Goal: Information Seeking & Learning: Learn about a topic

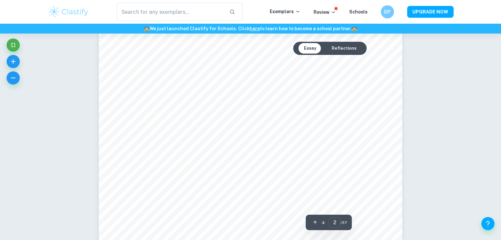
scroll to position [480, 0]
click at [324, 223] on icon "button" at bounding box center [323, 222] width 3 height 3
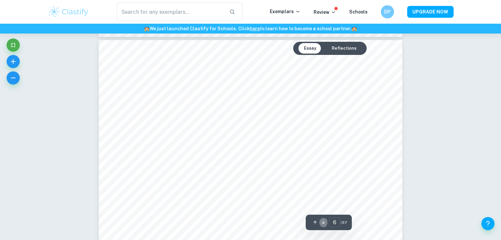
click at [324, 223] on icon "button" at bounding box center [323, 222] width 3 height 3
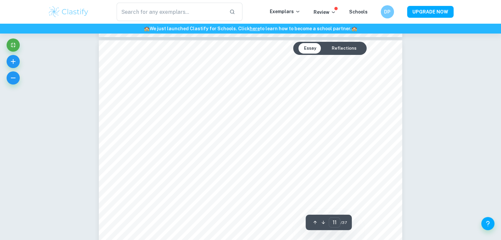
click at [324, 223] on icon "button" at bounding box center [323, 222] width 3 height 3
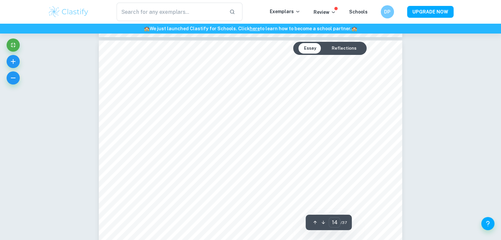
click at [324, 223] on icon "button" at bounding box center [323, 222] width 3 height 3
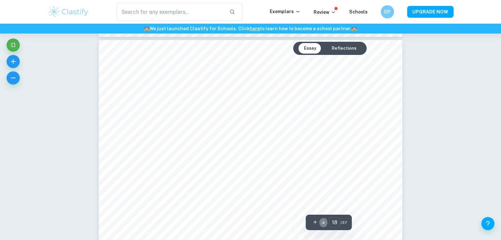
click at [324, 223] on icon "button" at bounding box center [323, 222] width 3 height 3
type input "21"
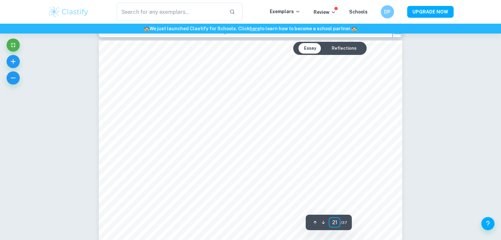
click at [324, 223] on icon "button" at bounding box center [323, 222] width 3 height 3
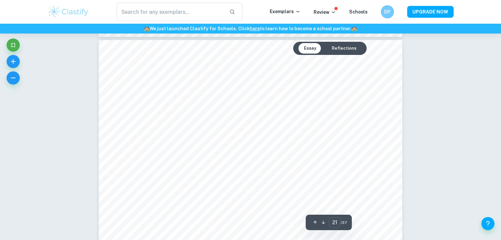
scroll to position [9740, 0]
click at [324, 223] on icon "button" at bounding box center [323, 222] width 3 height 3
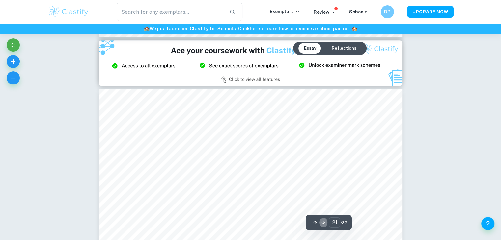
click at [324, 223] on icon "button" at bounding box center [323, 222] width 3 height 3
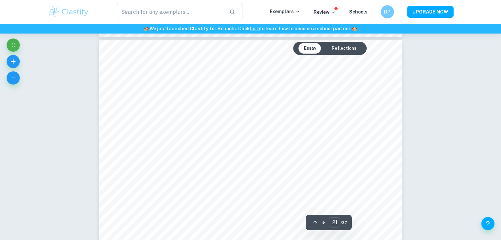
click at [324, 223] on icon "button" at bounding box center [323, 222] width 3 height 3
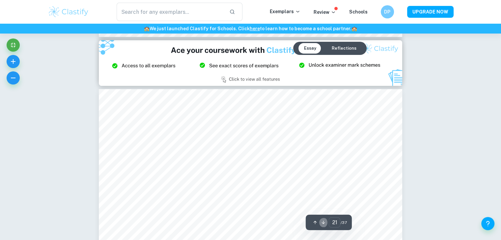
click at [324, 223] on icon "button" at bounding box center [323, 222] width 3 height 3
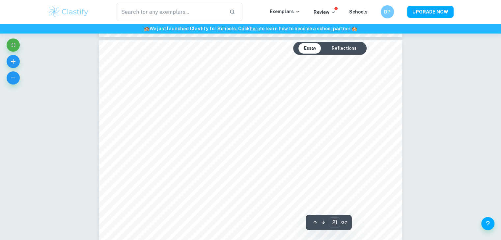
click at [324, 223] on icon "button" at bounding box center [323, 222] width 3 height 3
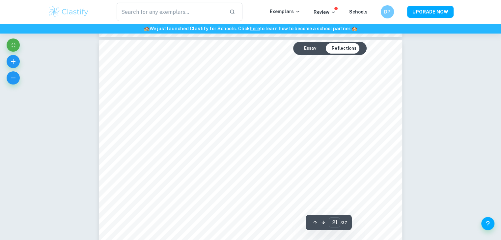
click at [324, 223] on icon "button" at bounding box center [323, 222] width 3 height 3
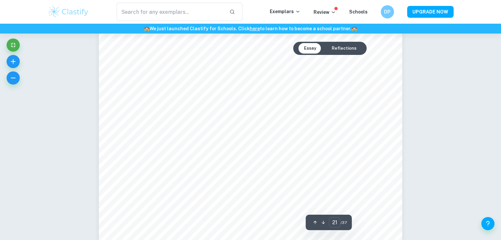
scroll to position [8227, 0]
